Goal: Information Seeking & Learning: Learn about a topic

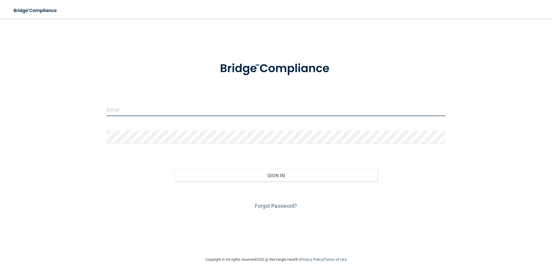
click at [169, 108] on input "email" at bounding box center [276, 109] width 338 height 13
type input "[EMAIL_ADDRESS][DOMAIN_NAME]"
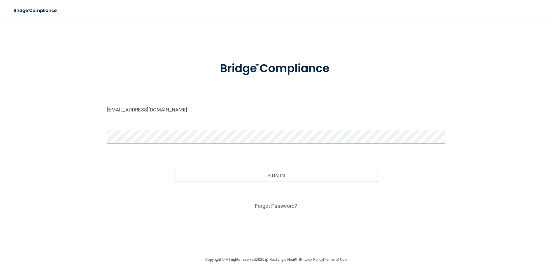
click at [174, 169] on button "Sign In" at bounding box center [275, 175] width 203 height 13
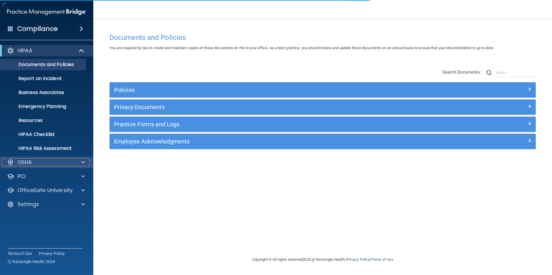
click at [38, 161] on div "OSHA" at bounding box center [39, 162] width 72 height 7
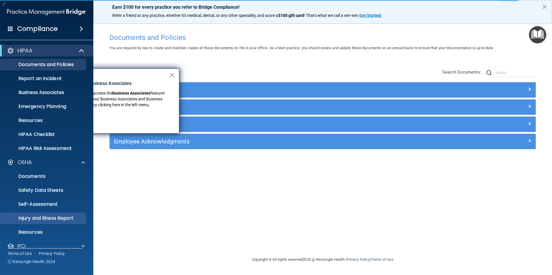
scroll to position [36, 0]
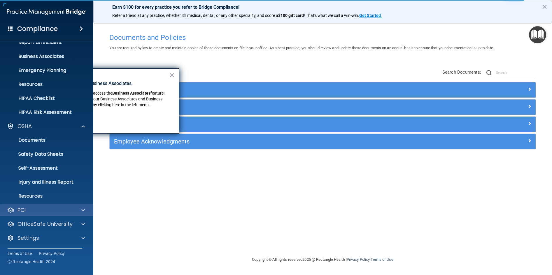
click at [53, 214] on div "PCI" at bounding box center [47, 211] width 94 height 12
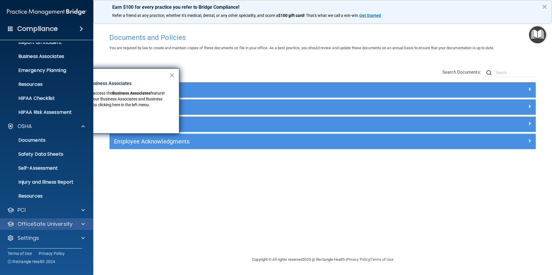
click at [64, 229] on div "OfficeSafe University" at bounding box center [47, 225] width 94 height 12
click at [82, 226] on span at bounding box center [82, 224] width 3 height 7
click at [172, 77] on button "×" at bounding box center [172, 75] width 6 height 9
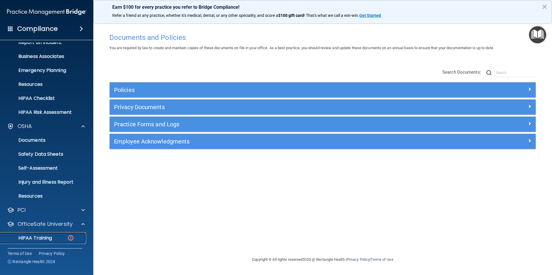
click at [54, 240] on div "HIPAA Training" at bounding box center [44, 238] width 80 height 6
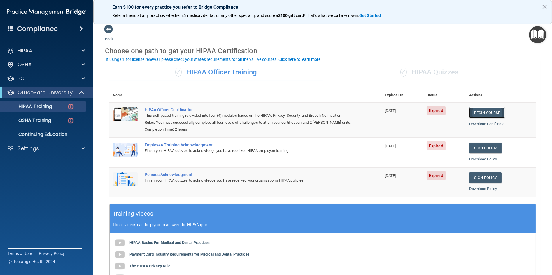
click at [489, 114] on link "Begin Course" at bounding box center [487, 113] width 36 height 11
